Goal: Task Accomplishment & Management: Manage account settings

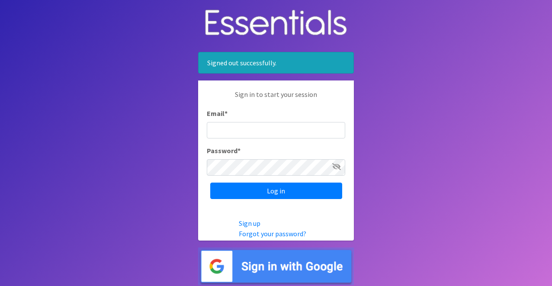
click at [310, 131] on input "Email *" at bounding box center [276, 130] width 138 height 16
type input "[EMAIL_ADDRESS][DOMAIN_NAME]"
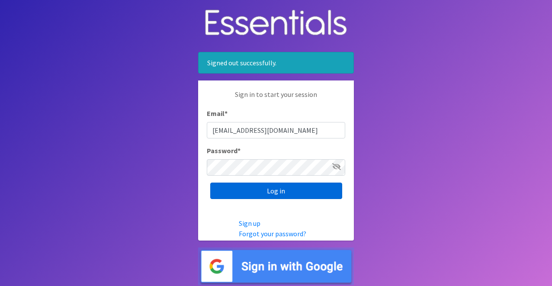
click at [305, 194] on input "Log in" at bounding box center [276, 190] width 132 height 16
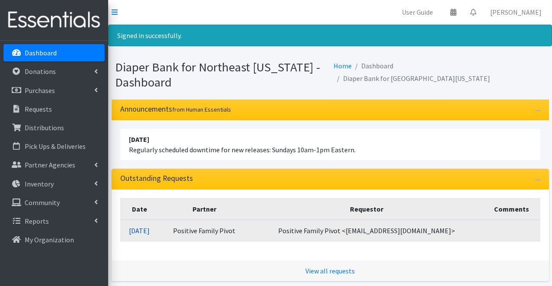
click at [150, 230] on link "09/24/2025" at bounding box center [139, 230] width 21 height 9
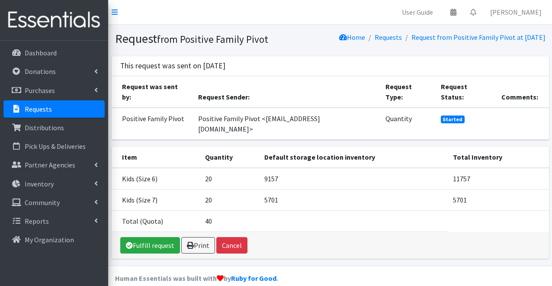
scroll to position [1, 0]
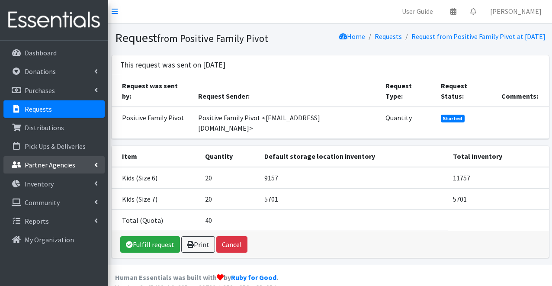
click at [54, 163] on p "Partner Agencies" at bounding box center [50, 164] width 51 height 9
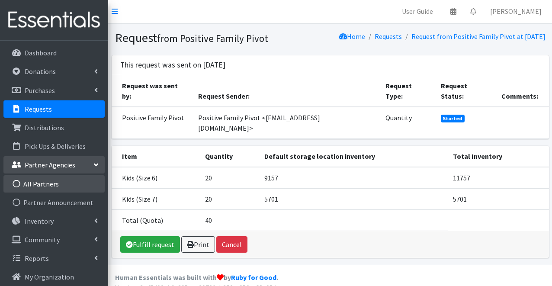
click at [52, 179] on link "All Partners" at bounding box center [53, 183] width 101 height 17
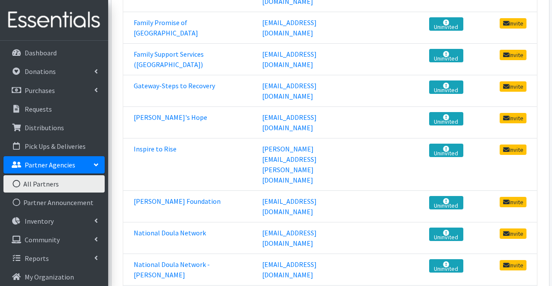
scroll to position [455, 0]
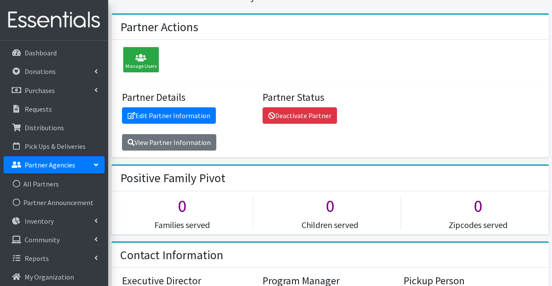
scroll to position [42, 0]
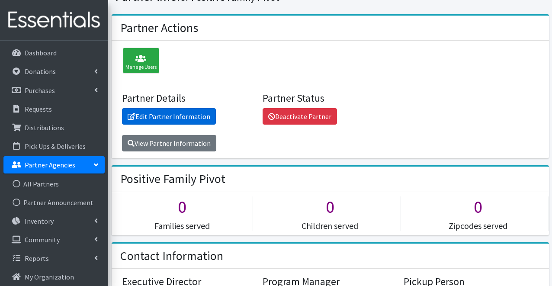
click at [163, 116] on link "Edit Partner Information" at bounding box center [169, 116] width 94 height 16
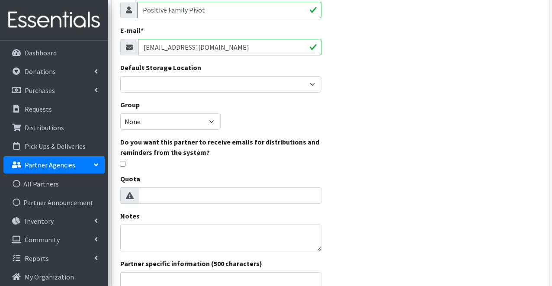
scroll to position [81, 0]
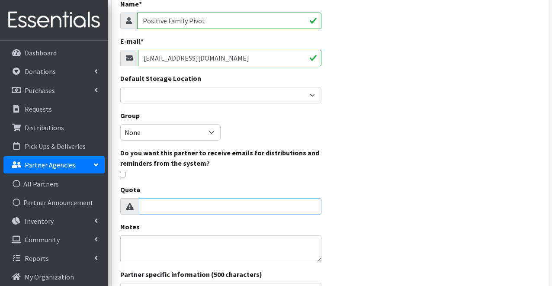
click at [224, 203] on input "Quota" at bounding box center [230, 206] width 183 height 16
click at [245, 156] on label "Do you want this partner to receive emails for distributions and reminders from…" at bounding box center [221, 157] width 202 height 21
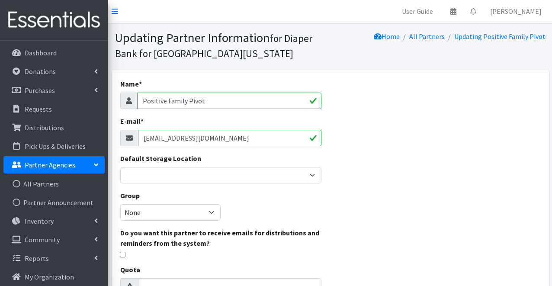
scroll to position [0, 0]
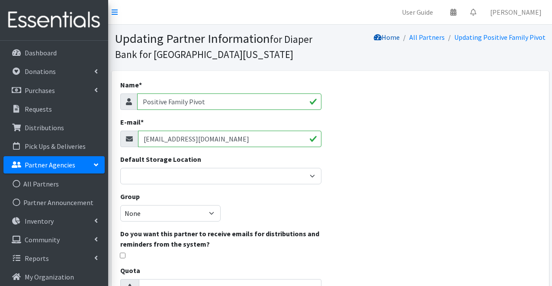
click at [400, 36] on link "Home" at bounding box center [387, 37] width 26 height 9
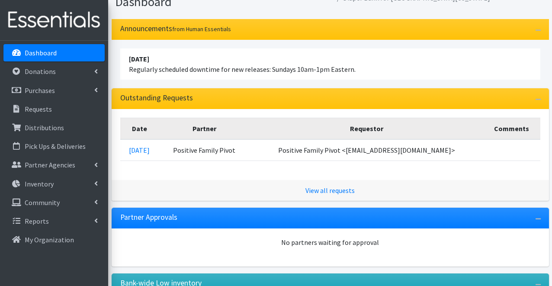
scroll to position [56, 0]
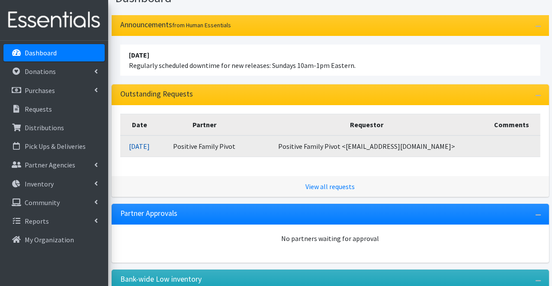
click at [150, 146] on link "09/24/2025" at bounding box center [139, 146] width 21 height 9
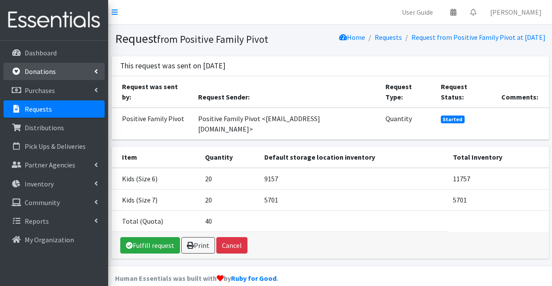
click at [80, 71] on link "Donations" at bounding box center [53, 71] width 101 height 17
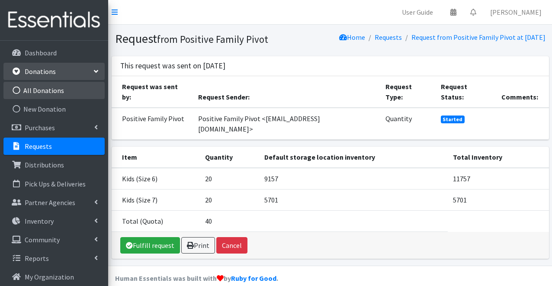
click at [73, 89] on link "All Donations" at bounding box center [53, 90] width 101 height 17
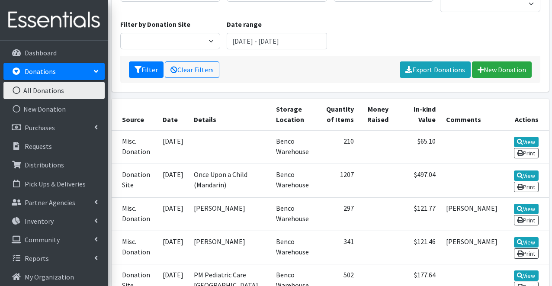
scroll to position [130, 0]
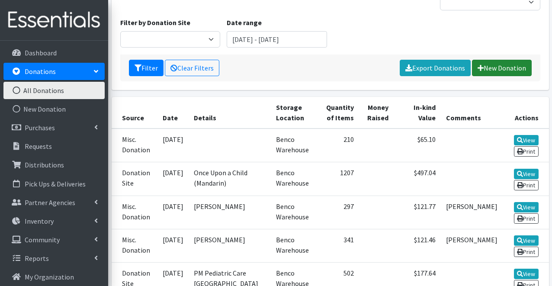
click at [497, 60] on link "New Donation" at bounding box center [502, 68] width 60 height 16
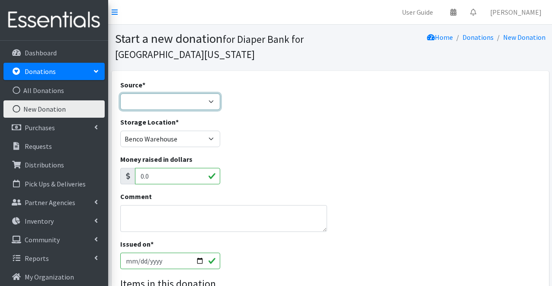
click at [192, 103] on select "Product Drive Manufacturer Donation Site Misc. Donation" at bounding box center [170, 101] width 100 height 16
select select "Product Drive"
click at [120, 93] on select "Product Drive Manufacturer Donation Site Misc. Donation" at bounding box center [170, 101] width 100 height 16
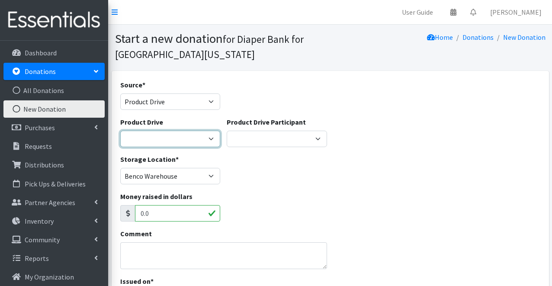
click at [204, 138] on select "Alpha Kappa Alpha - Gama Rho Omega Chapter Baby Boldy [PERSON_NAME] Springs [PE…" at bounding box center [170, 139] width 100 height 16
select select "1647"
click at [120, 131] on select "Alpha Kappa Alpha - Gama Rho Omega Chapter Baby Boldy [PERSON_NAME] Springs [PE…" at bounding box center [170, 139] width 100 height 16
click at [248, 176] on div "Storage Location * Benco Warehouse Sunshine Health" at bounding box center [330, 172] width 426 height 37
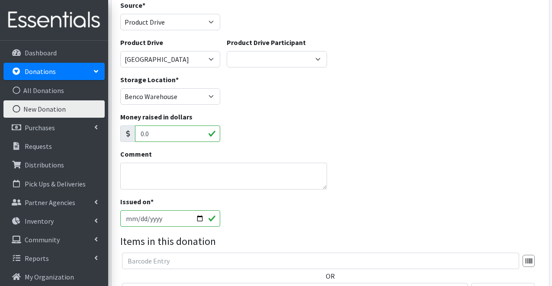
scroll to position [88, 0]
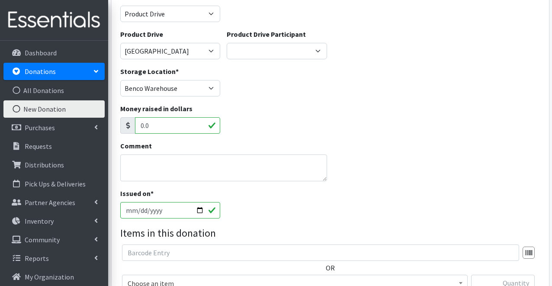
click at [199, 208] on input "2025-09-26" at bounding box center [170, 210] width 100 height 16
click at [266, 205] on div "Issued on * 2025-09-26" at bounding box center [330, 206] width 426 height 37
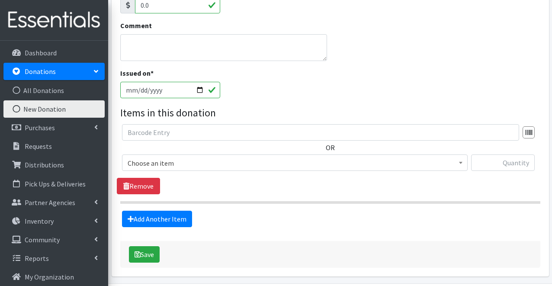
scroll to position [238, 0]
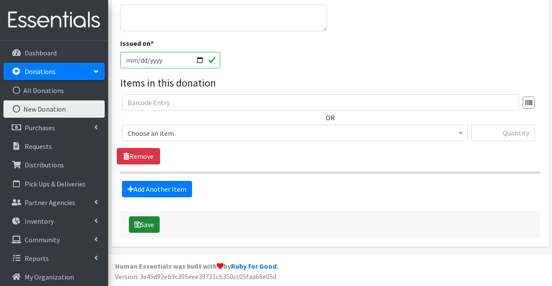
click at [158, 227] on button "Save" at bounding box center [144, 224] width 31 height 16
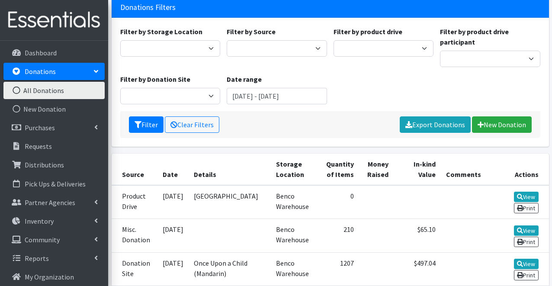
scroll to position [103, 0]
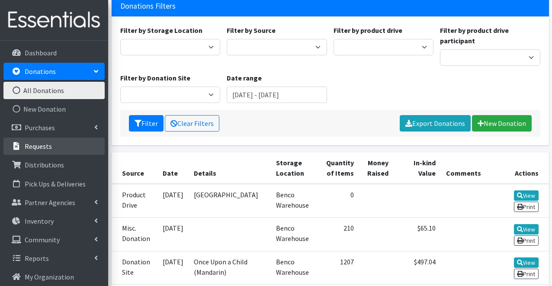
click at [46, 154] on link "Requests" at bounding box center [53, 146] width 101 height 17
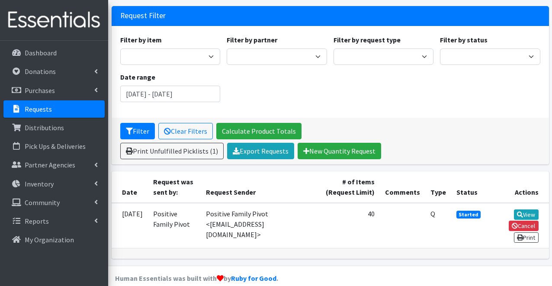
scroll to position [71, 0]
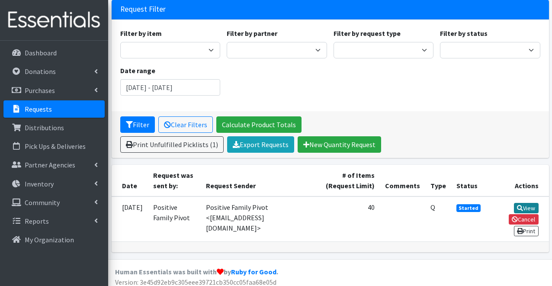
click at [520, 205] on icon at bounding box center [520, 208] width 6 height 6
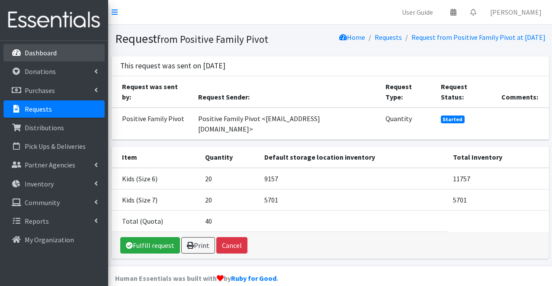
click at [64, 51] on link "Dashboard" at bounding box center [53, 52] width 101 height 17
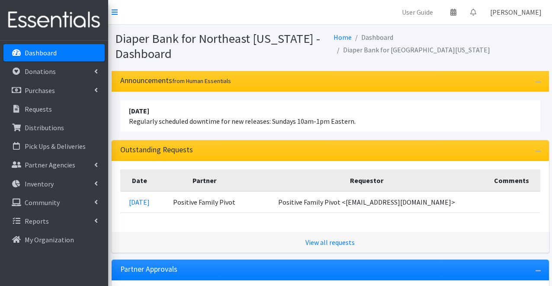
click at [513, 16] on link "[PERSON_NAME]" at bounding box center [515, 11] width 65 height 17
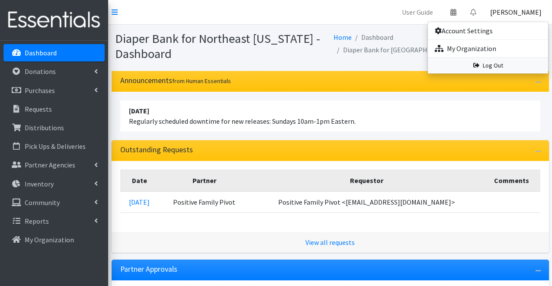
click at [486, 68] on link "Log Out" at bounding box center [488, 66] width 120 height 16
